Goal: Information Seeking & Learning: Learn about a topic

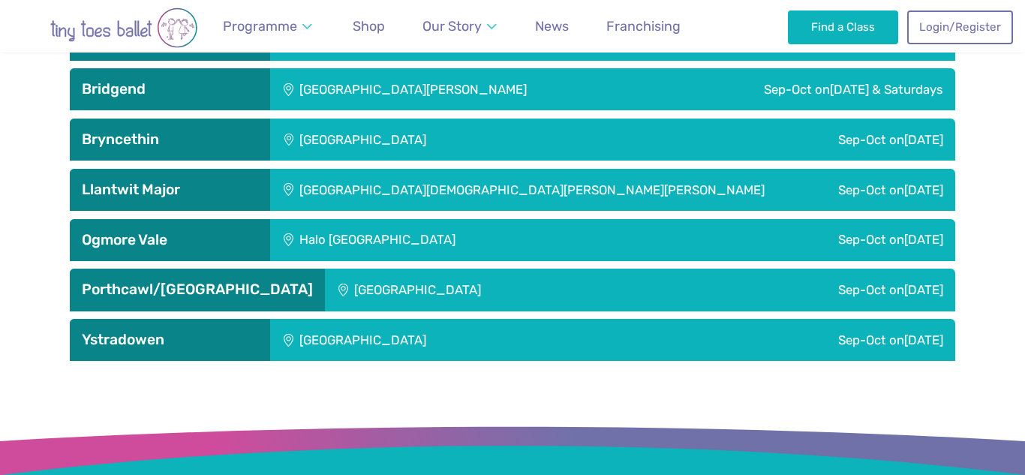
scroll to position [2497, 0]
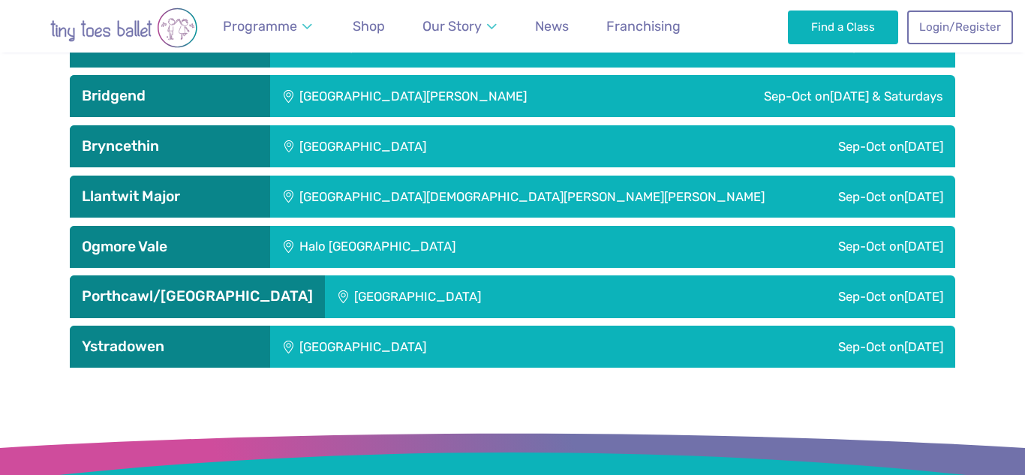
click at [200, 104] on h3 "Bridgend" at bounding box center [170, 96] width 176 height 18
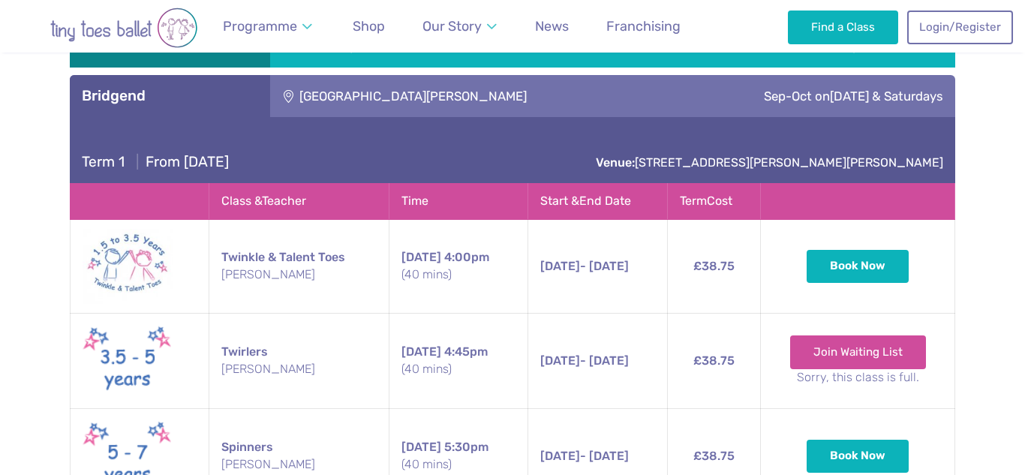
click at [206, 90] on h3 "Bridgend" at bounding box center [170, 96] width 176 height 18
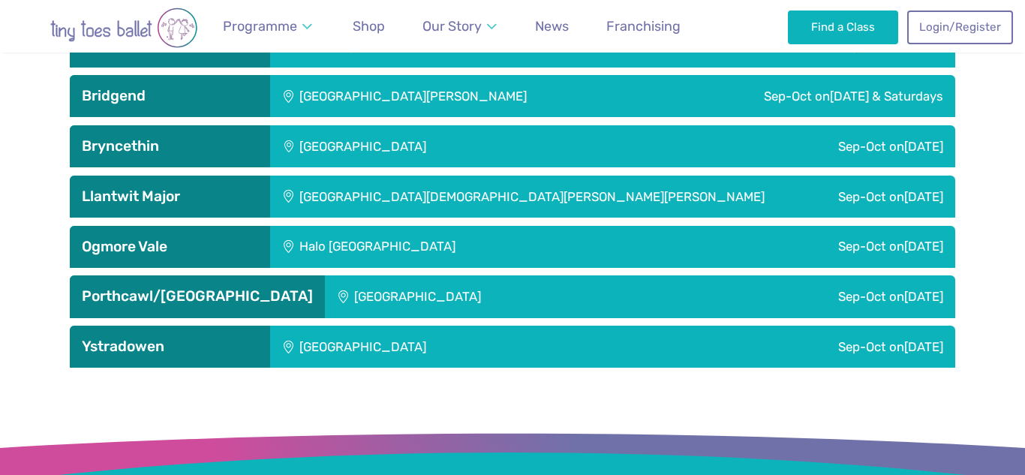
click at [159, 344] on h3 "Ystradowen" at bounding box center [170, 347] width 176 height 18
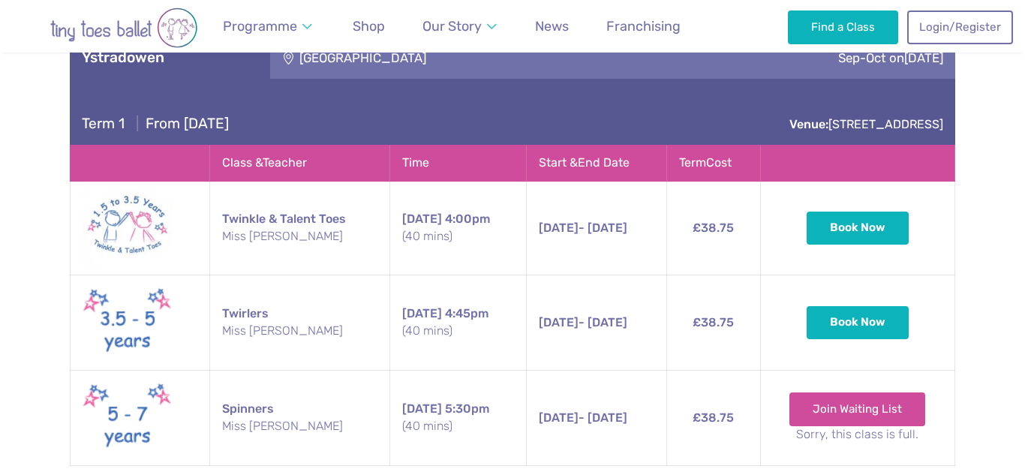
scroll to position [2791, 0]
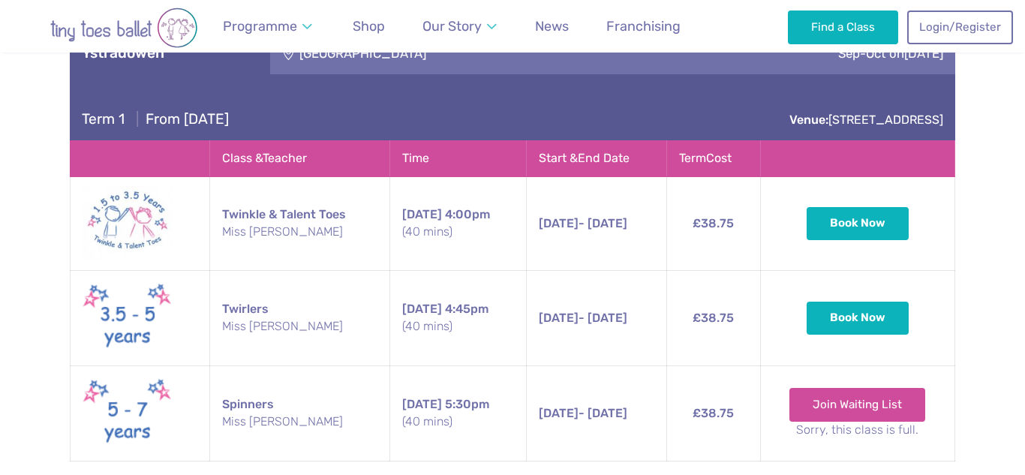
click at [200, 68] on div "Ystradowen" at bounding box center [170, 53] width 200 height 42
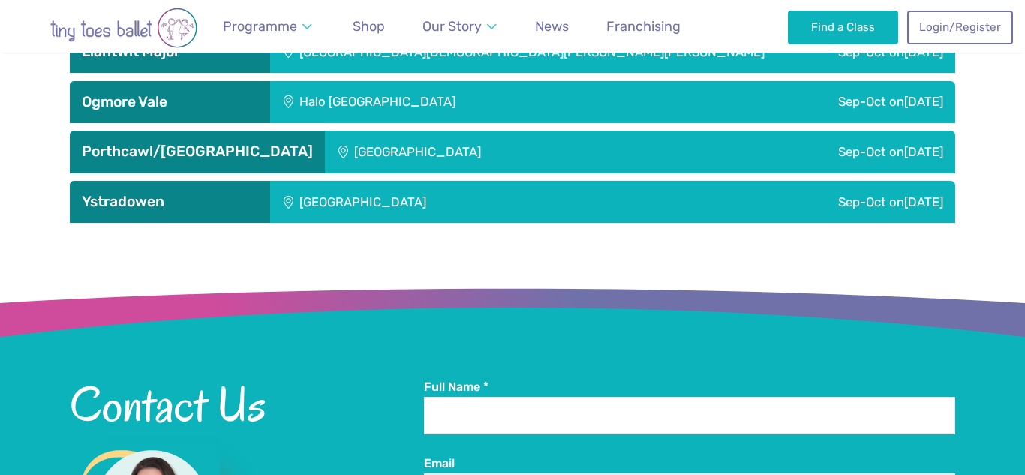
scroll to position [2627, 0]
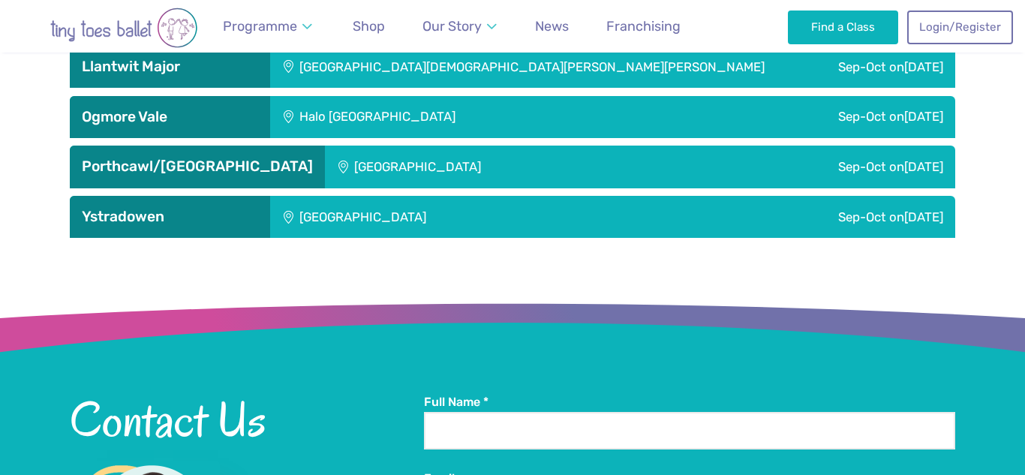
click at [191, 164] on h3 "Porthcawl/[GEOGRAPHIC_DATA]" at bounding box center [197, 167] width 231 height 18
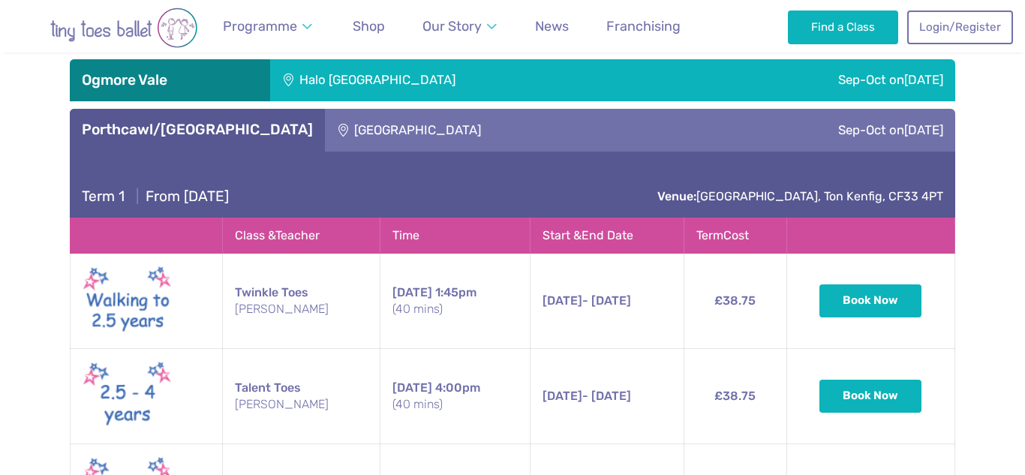
scroll to position [2658, 0]
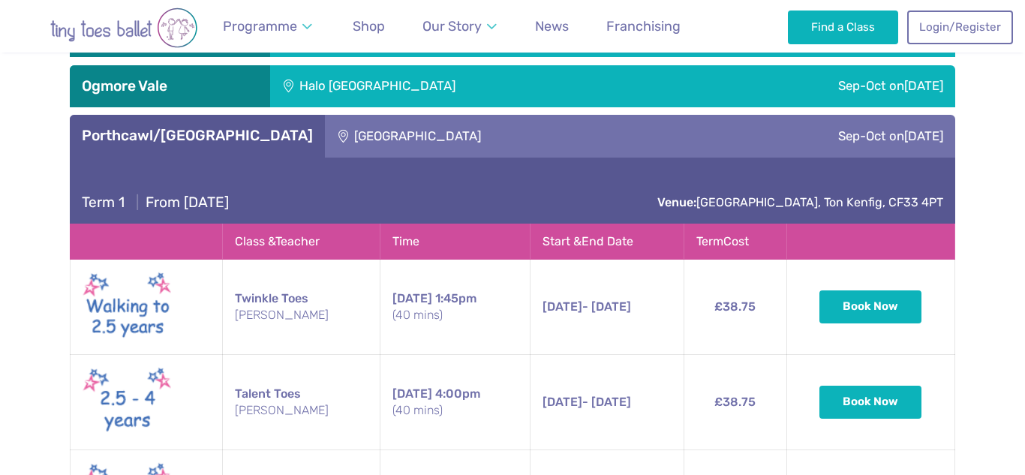
click at [245, 132] on h3 "Porthcawl/[GEOGRAPHIC_DATA]" at bounding box center [197, 136] width 231 height 18
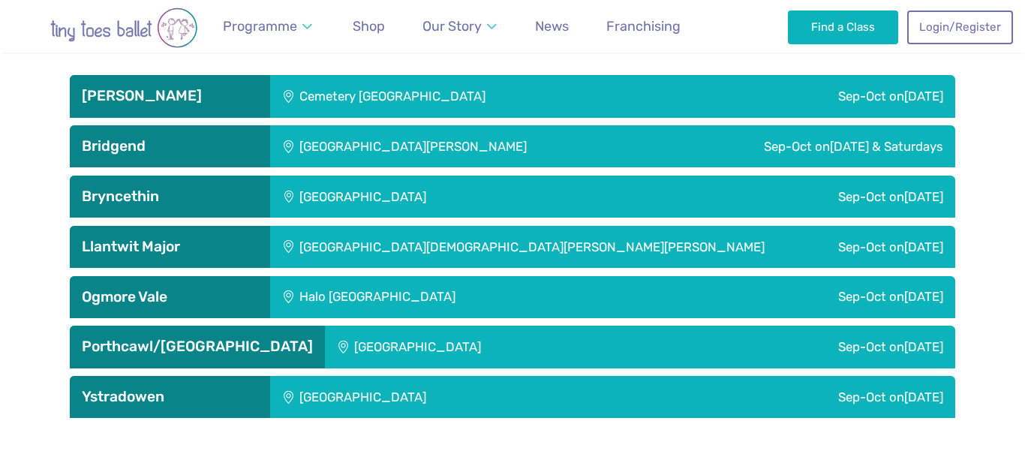
scroll to position [2442, 0]
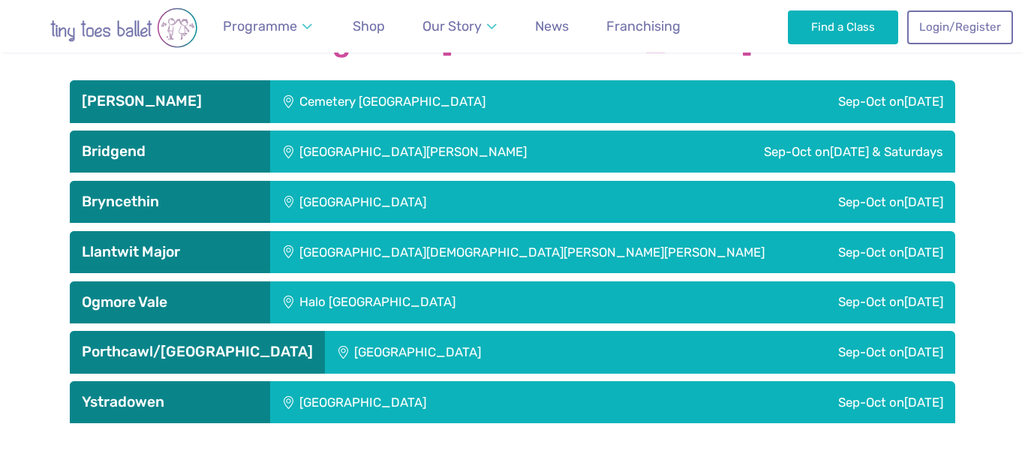
click at [196, 252] on h3 "Llantwit Major" at bounding box center [170, 252] width 176 height 18
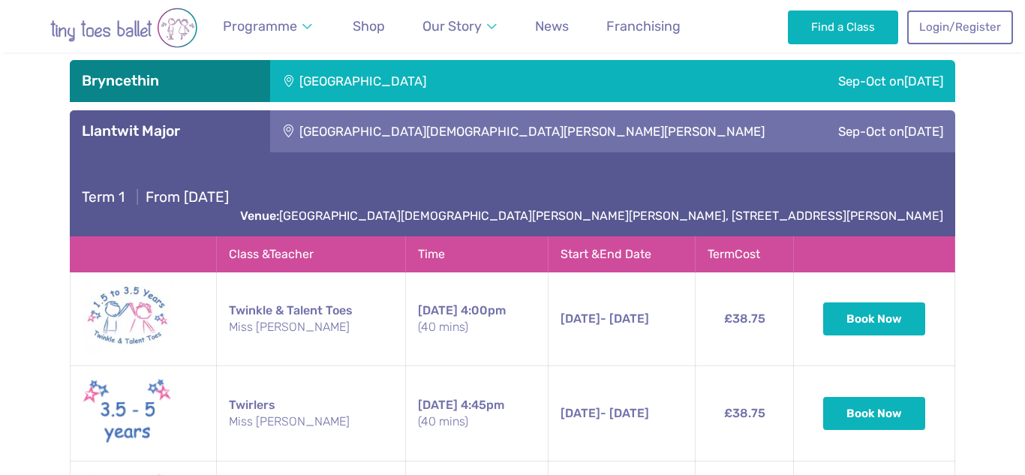
scroll to position [2562, 0]
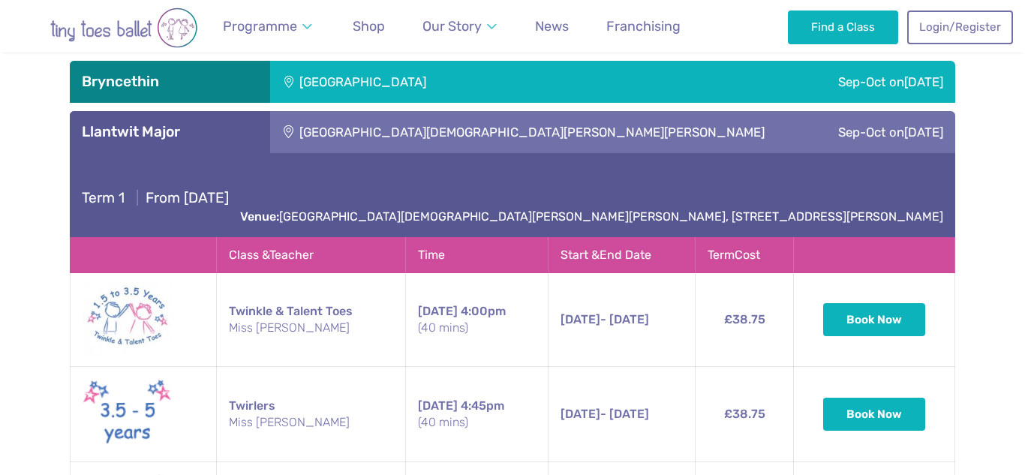
click at [239, 127] on h3 "Llantwit Major" at bounding box center [170, 132] width 176 height 18
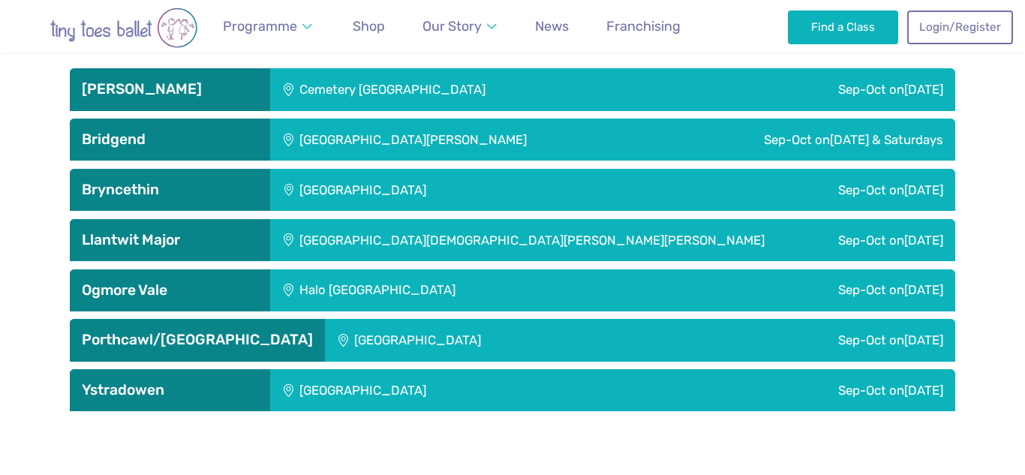
scroll to position [2448, 0]
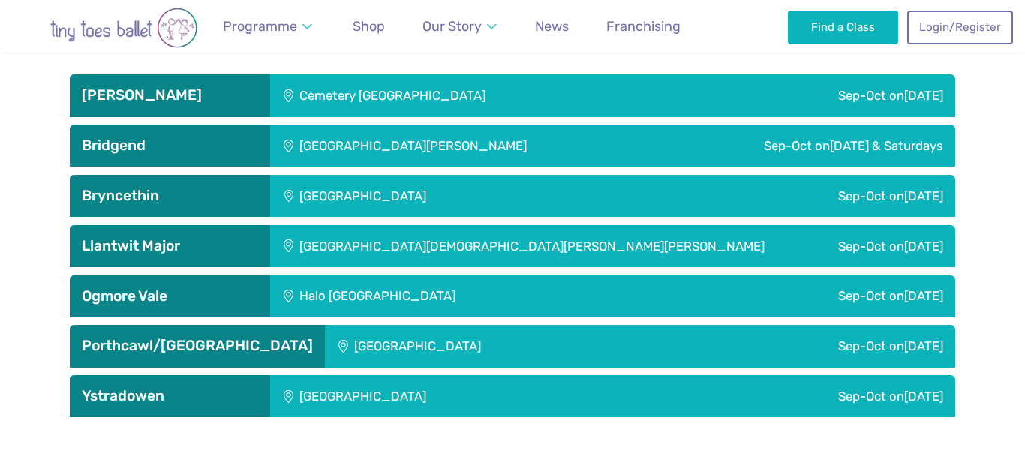
click at [229, 152] on h3 "Bridgend" at bounding box center [170, 146] width 176 height 18
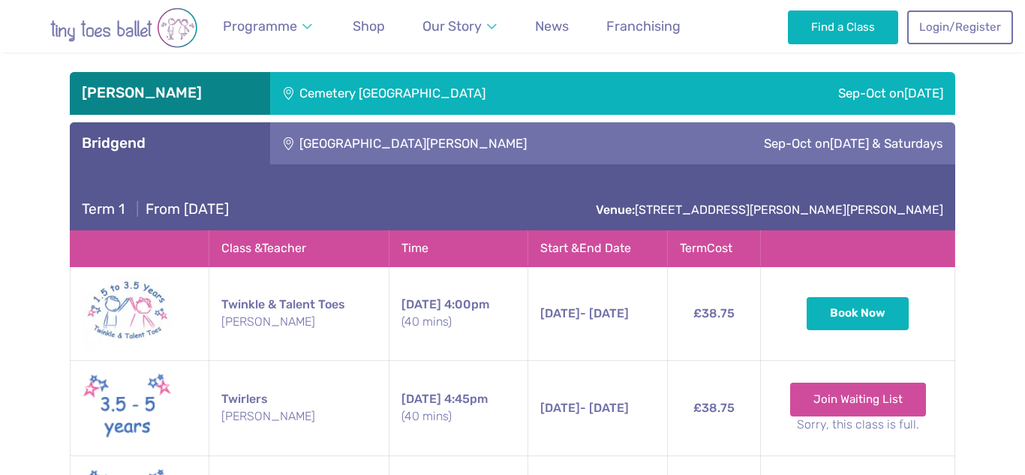
scroll to position [2444, 0]
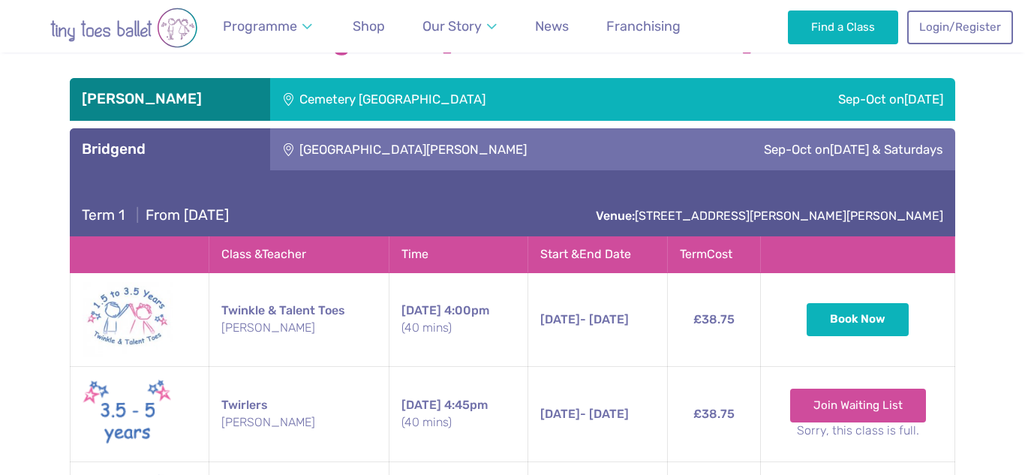
click at [229, 152] on h3 "Bridgend" at bounding box center [170, 149] width 176 height 18
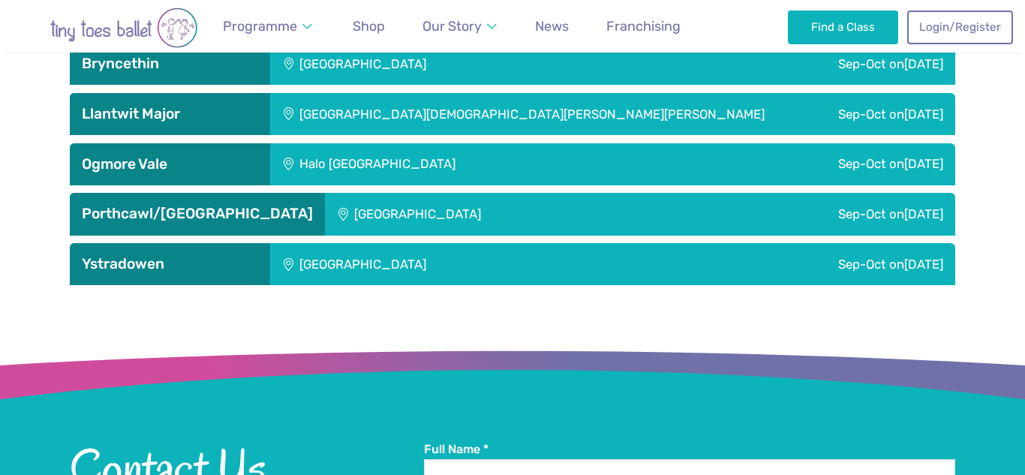
scroll to position [2585, 0]
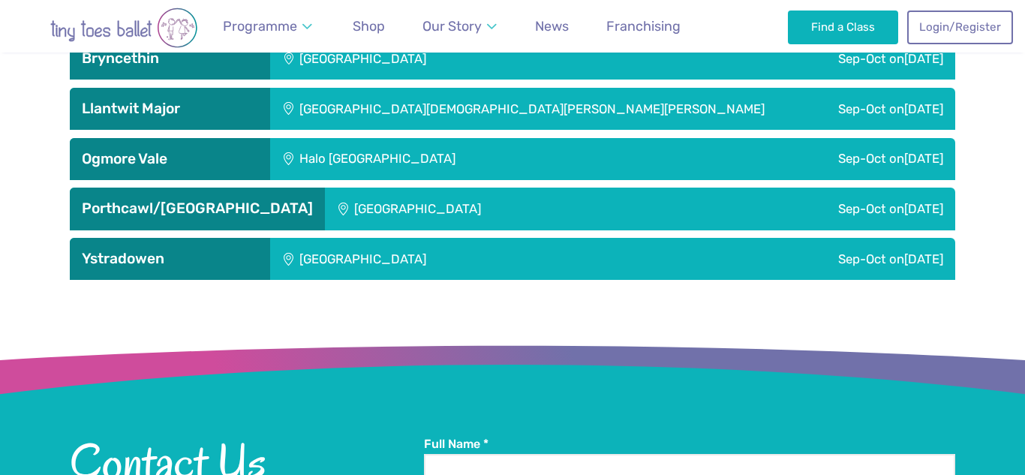
click at [218, 156] on h3 "Ogmore Vale" at bounding box center [170, 159] width 176 height 18
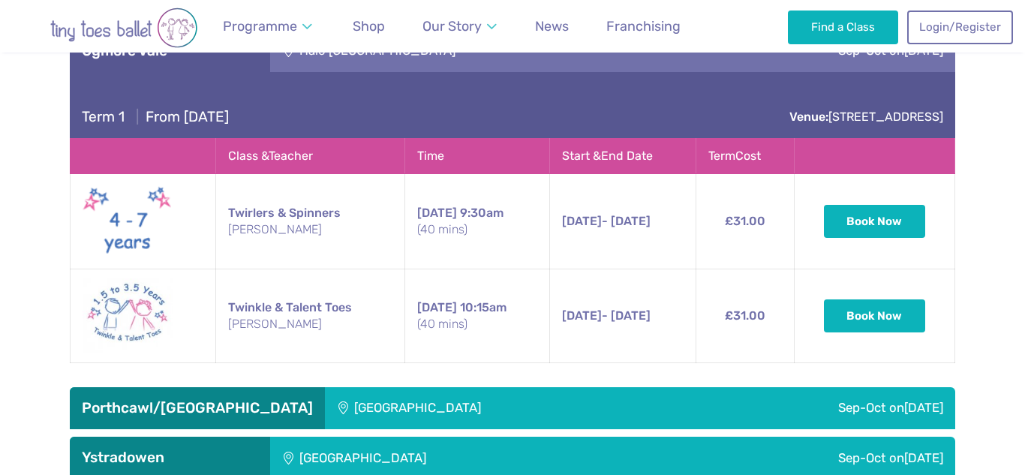
scroll to position [2694, 0]
